Goal: Check status: Check status

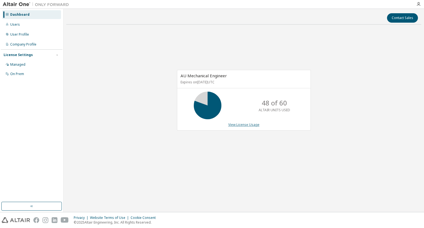
click at [237, 125] on link "View License Usage" at bounding box center [243, 124] width 31 height 5
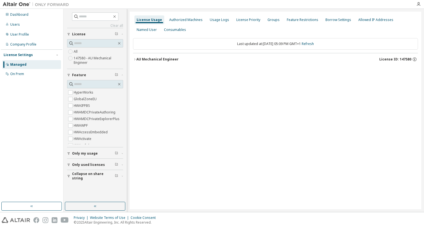
click at [160, 60] on div "AU Mechanical Engineer" at bounding box center [157, 59] width 42 height 4
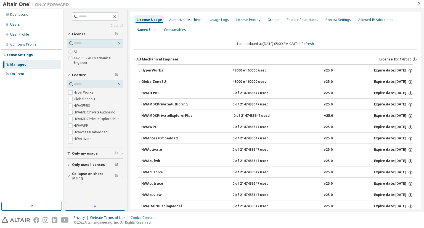
click at [160, 73] on div "HyperWorks" at bounding box center [166, 70] width 50 height 5
